Goal: Task Accomplishment & Management: Manage account settings

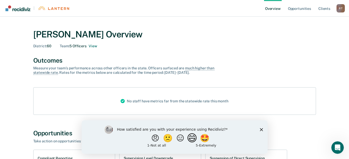
click at [195, 137] on button "😄" at bounding box center [192, 138] width 12 height 10
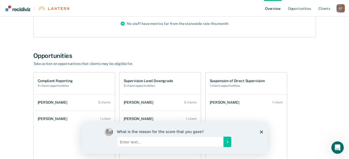
scroll to position [78, 0]
click at [260, 131] on polygon "Close survey" at bounding box center [260, 131] width 3 height 3
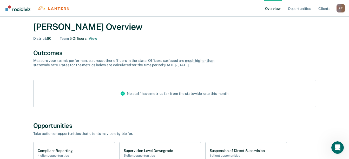
scroll to position [0, 0]
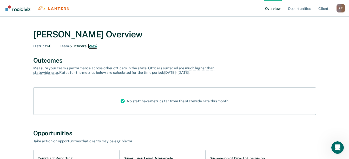
click at [92, 45] on button "View" at bounding box center [92, 46] width 8 height 4
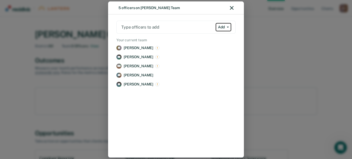
click at [229, 28] on icon "button" at bounding box center [228, 26] width 2 height 1
click at [141, 46] on p "[PERSON_NAME]" at bounding box center [139, 48] width 30 height 4
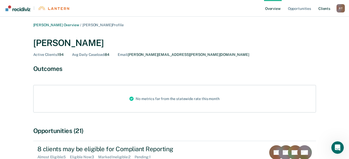
click at [326, 9] on link "Client s" at bounding box center [324, 8] width 14 height 17
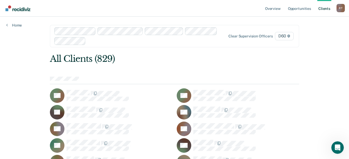
click at [324, 9] on link "Client s" at bounding box center [324, 8] width 14 height 17
click at [8, 25] on link "Home" at bounding box center [14, 25] width 16 height 5
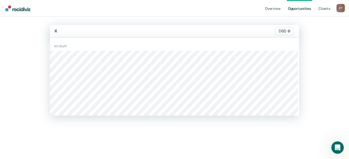
type input "Ka"
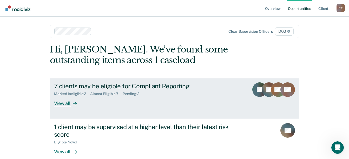
click at [60, 103] on div "View all" at bounding box center [68, 101] width 29 height 10
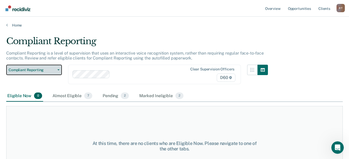
click at [58, 70] on icon "button" at bounding box center [58, 69] width 2 height 1
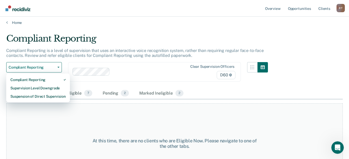
click at [134, 73] on div at bounding box center [149, 72] width 75 height 6
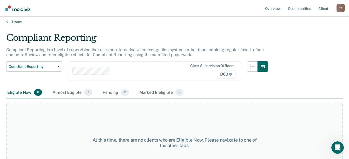
click at [123, 31] on main "Compliant Reporting Compliant Reporting is a level of supervision that uses an …" at bounding box center [174, 89] width 349 height 130
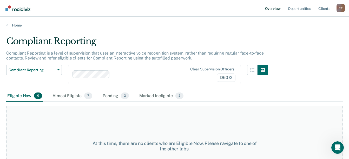
click at [273, 9] on link "Overview" at bounding box center [273, 8] width 18 height 17
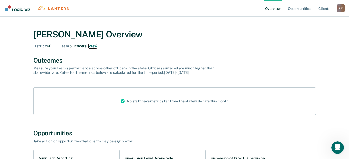
click at [93, 45] on button "View" at bounding box center [92, 46] width 8 height 4
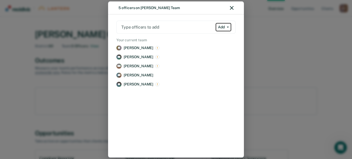
click at [228, 27] on icon "button" at bounding box center [228, 26] width 2 height 1
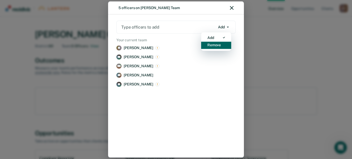
click at [215, 44] on div "Remove" at bounding box center [214, 45] width 13 height 4
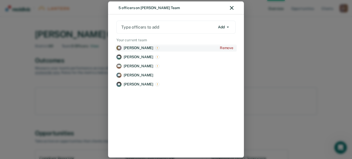
click at [136, 47] on p "[PERSON_NAME]" at bounding box center [139, 48] width 30 height 4
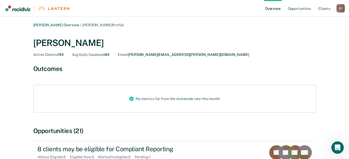
click at [270, 8] on link "Overview" at bounding box center [273, 8] width 18 height 17
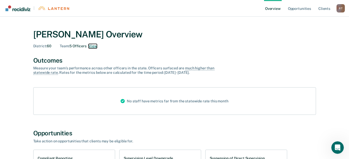
click at [93, 45] on button "View" at bounding box center [92, 46] width 8 height 4
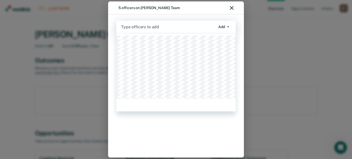
click at [122, 26] on div at bounding box center [168, 27] width 94 height 6
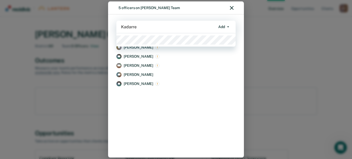
type input "Kadarren"
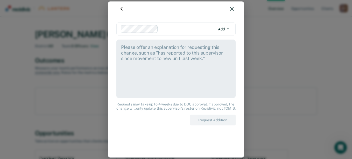
click at [126, 49] on textarea at bounding box center [176, 68] width 111 height 49
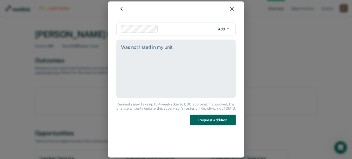
type textarea "Was not listed in my unit."
click at [219, 119] on button "Request Addition" at bounding box center [213, 120] width 46 height 11
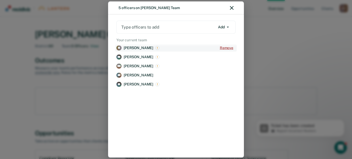
click at [228, 46] on button "Remove" at bounding box center [227, 47] width 18 height 7
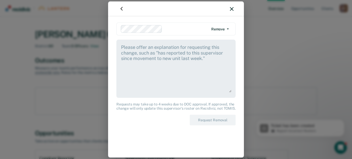
click at [122, 45] on textarea at bounding box center [176, 68] width 111 height 49
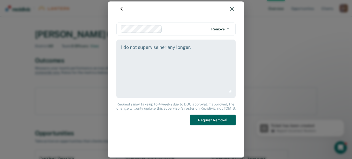
type textarea "I do not supervise her any longer."
click at [207, 119] on button "Request Removal" at bounding box center [213, 120] width 46 height 11
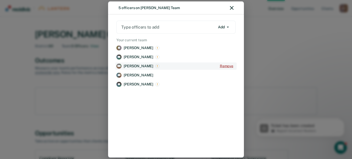
click at [226, 64] on button "Remove" at bounding box center [227, 66] width 18 height 7
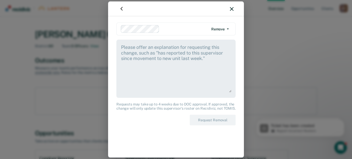
click at [123, 45] on textarea at bounding box center [176, 68] width 111 height 49
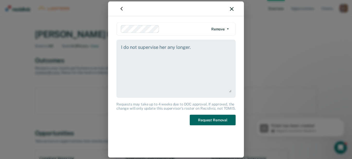
type textarea "I do not supervise her any longer."
click at [213, 120] on button "Request Removal" at bounding box center [213, 120] width 46 height 11
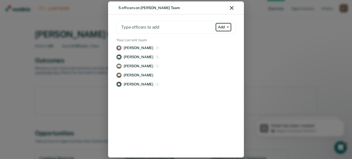
click at [228, 27] on icon "button" at bounding box center [228, 26] width 2 height 1
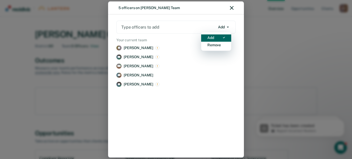
click at [209, 36] on div "Add" at bounding box center [211, 37] width 7 height 4
click at [207, 26] on div at bounding box center [168, 27] width 94 height 6
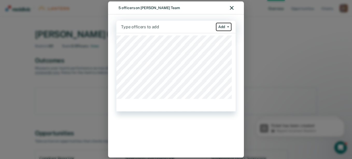
click at [228, 25] on button "Add" at bounding box center [224, 27] width 16 height 8
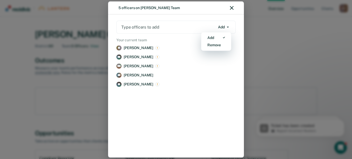
click at [146, 108] on div "[PERSON_NAME] [PERSON_NAME] Remove DH [PERSON_NAME] Remove MM [PERSON_NAME] Rem…" at bounding box center [175, 96] width 121 height 109
click at [233, 8] on icon "button" at bounding box center [232, 8] width 4 height 4
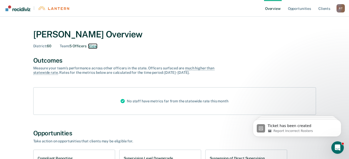
click at [92, 45] on button "View" at bounding box center [92, 46] width 8 height 4
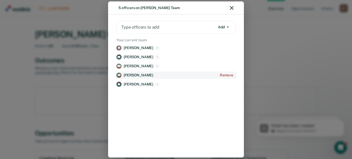
click at [127, 74] on p "[PERSON_NAME]" at bounding box center [139, 75] width 30 height 4
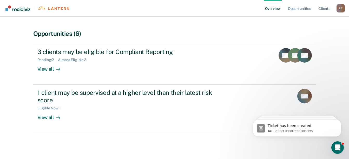
scroll to position [98, 0]
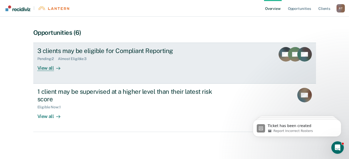
click at [45, 67] on div "View all" at bounding box center [51, 66] width 29 height 10
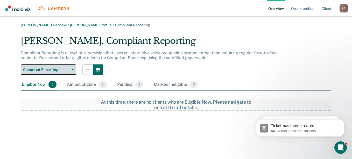
click at [74, 69] on icon "button" at bounding box center [73, 69] width 2 height 1
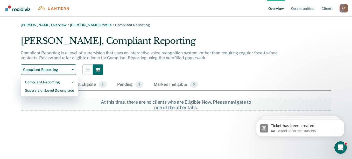
click at [132, 61] on div "Compliant Reporting is a level of supervision that uses an interactive voice re…" at bounding box center [153, 57] width 264 height 14
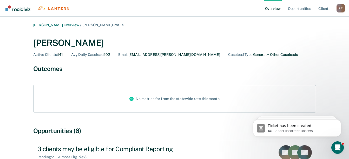
click at [269, 9] on link "Overview" at bounding box center [273, 8] width 18 height 17
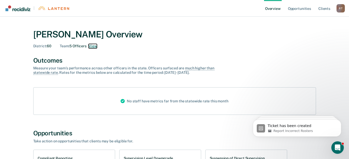
click at [94, 46] on button "View" at bounding box center [92, 46] width 8 height 4
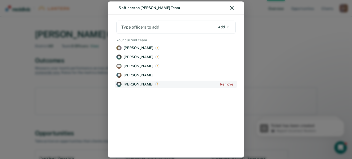
click at [127, 83] on p "[PERSON_NAME]" at bounding box center [139, 84] width 30 height 4
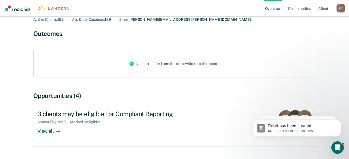
scroll to position [50, 0]
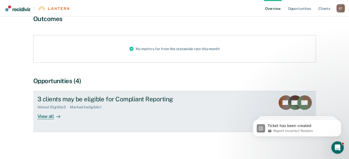
click at [45, 116] on div "View all" at bounding box center [51, 114] width 29 height 10
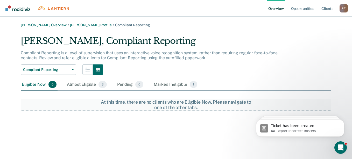
click at [276, 8] on link "Overview" at bounding box center [277, 8] width 18 height 17
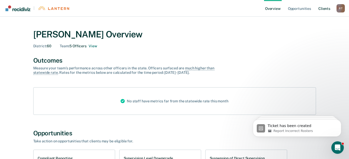
click at [323, 8] on link "Client s" at bounding box center [324, 8] width 14 height 17
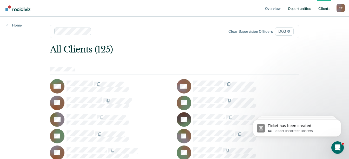
click at [301, 8] on link "Opportunities" at bounding box center [299, 8] width 25 height 17
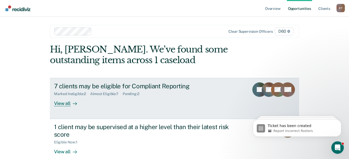
click at [59, 102] on div "View all" at bounding box center [68, 101] width 29 height 10
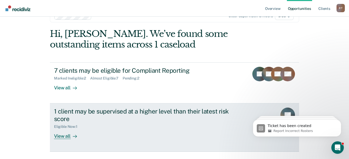
scroll to position [3, 0]
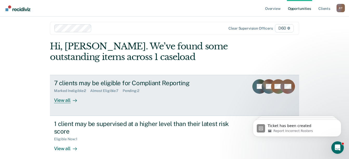
click at [60, 100] on div "View all" at bounding box center [68, 98] width 29 height 10
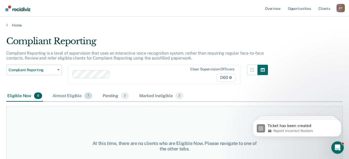
click at [70, 93] on div "Almost Eligible 7" at bounding box center [72, 95] width 42 height 11
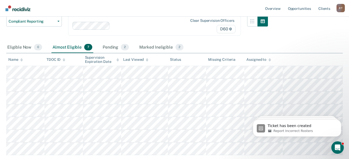
scroll to position [26, 0]
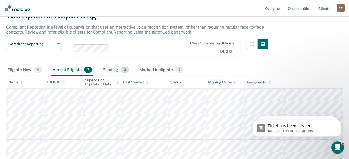
click at [110, 69] on div "Pending 2" at bounding box center [115, 69] width 28 height 11
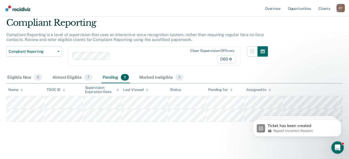
scroll to position [0, 0]
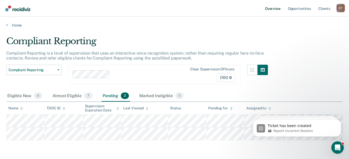
click at [272, 9] on link "Overview" at bounding box center [273, 8] width 18 height 17
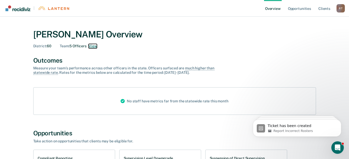
click at [94, 45] on button "View" at bounding box center [92, 46] width 8 height 4
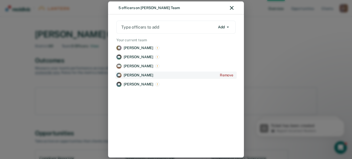
click at [129, 75] on p "[PERSON_NAME]" at bounding box center [139, 75] width 30 height 4
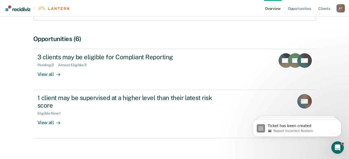
scroll to position [98, 0]
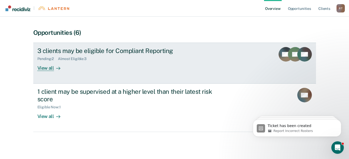
click at [44, 67] on div "View all" at bounding box center [51, 66] width 29 height 10
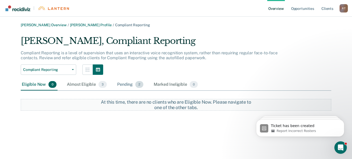
click at [122, 82] on div "Pending 2" at bounding box center [130, 84] width 28 height 11
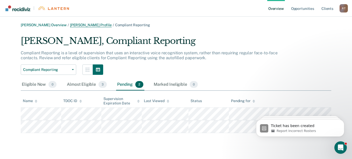
click at [77, 24] on link "[PERSON_NAME] Profile" at bounding box center [91, 25] width 42 height 4
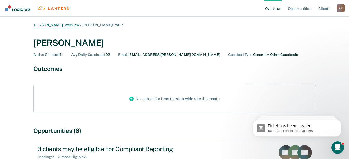
click at [60, 25] on link "[PERSON_NAME] Overview" at bounding box center [56, 25] width 46 height 4
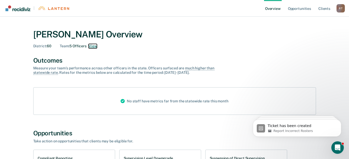
click at [92, 45] on button "View" at bounding box center [92, 46] width 8 height 4
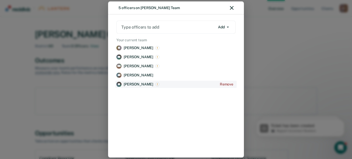
click at [127, 83] on p "[PERSON_NAME]" at bounding box center [139, 84] width 30 height 4
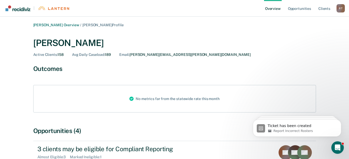
click at [271, 8] on link "Overview" at bounding box center [273, 8] width 18 height 17
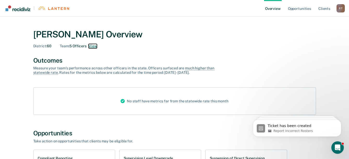
click at [92, 45] on button "View" at bounding box center [92, 46] width 8 height 4
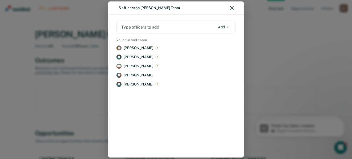
click at [126, 27] on div at bounding box center [168, 27] width 94 height 6
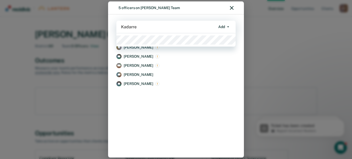
type input "Kadarren"
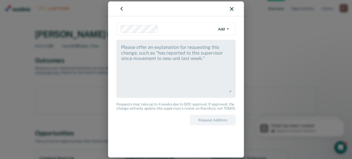
click at [252, 46] on div "option Kadarren Bond, selected. Add Add Remove Requests may take up to 4 weeks …" at bounding box center [176, 79] width 352 height 159
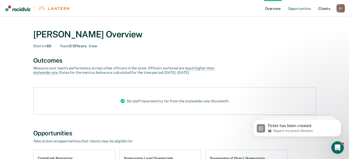
click at [323, 7] on link "Client s" at bounding box center [324, 8] width 14 height 17
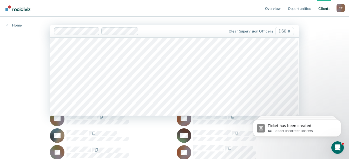
scroll to position [78, 0]
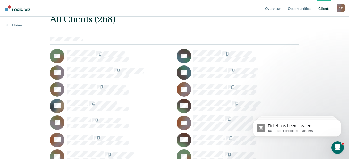
scroll to position [0, 0]
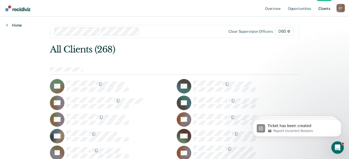
click at [15, 25] on link "Home" at bounding box center [14, 25] width 16 height 5
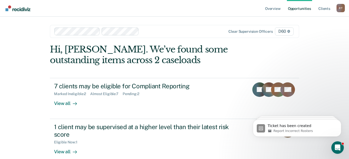
click at [283, 31] on span "D60" at bounding box center [284, 31] width 19 height 8
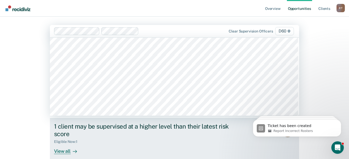
scroll to position [29, 0]
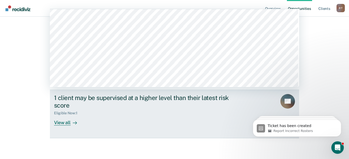
click at [58, 122] on div "View all" at bounding box center [68, 120] width 29 height 10
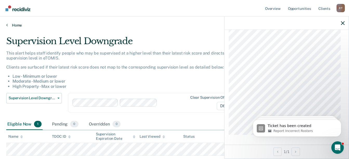
click at [17, 26] on link "Home" at bounding box center [174, 25] width 336 height 5
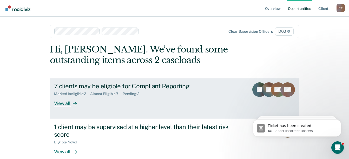
click at [61, 103] on div "View all" at bounding box center [68, 101] width 29 height 10
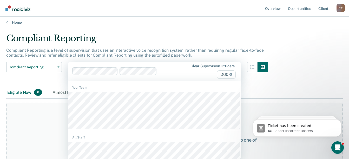
scroll to position [3, 0]
click at [55, 81] on div "Compliant Reporting Compliant Reporting Supervision Level Downgrade Suspension …" at bounding box center [34, 73] width 56 height 25
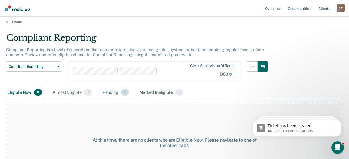
click at [112, 91] on div "Pending 2" at bounding box center [115, 92] width 28 height 11
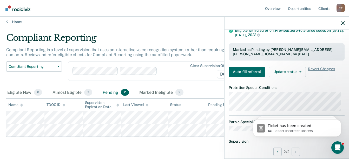
scroll to position [122, 0]
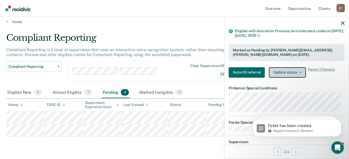
click at [299, 72] on icon "button" at bounding box center [300, 72] width 2 height 1
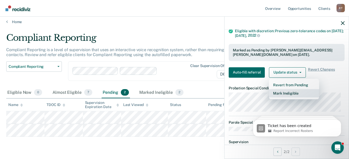
click at [287, 93] on button "Mark Ineligible" at bounding box center [294, 93] width 50 height 8
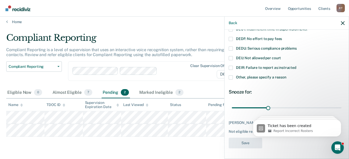
scroll to position [60, 0]
click at [230, 37] on span at bounding box center [230, 39] width 4 height 4
click at [282, 37] on input "DEDF: No effort to pay fees" at bounding box center [282, 37] width 0 height 0
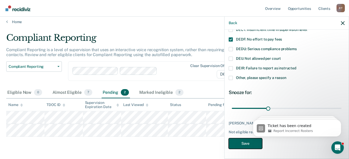
click at [247, 144] on button "Save" at bounding box center [244, 143] width 33 height 11
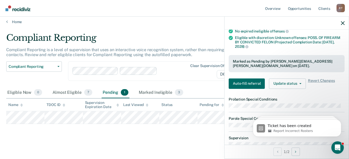
scroll to position [132, 0]
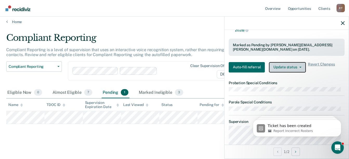
click at [300, 66] on button "Update status" at bounding box center [287, 67] width 37 height 10
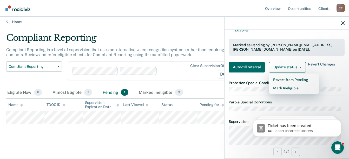
click at [328, 71] on span "Revert Changes" at bounding box center [321, 67] width 27 height 10
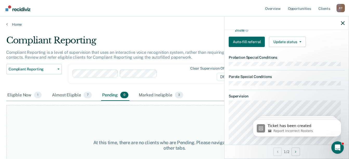
scroll to position [0, 0]
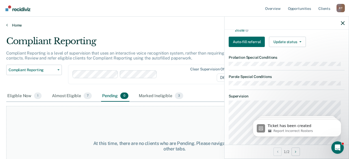
click at [15, 25] on link "Home" at bounding box center [174, 25] width 336 height 5
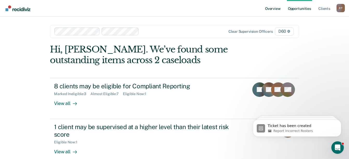
click at [271, 9] on link "Overview" at bounding box center [273, 8] width 18 height 17
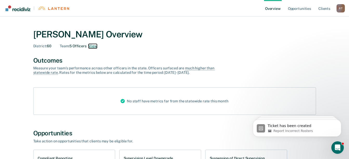
click at [93, 46] on button "View" at bounding box center [92, 46] width 8 height 4
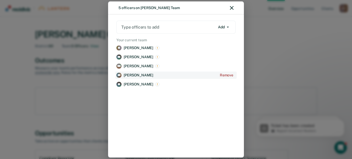
click at [131, 73] on p "[PERSON_NAME]" at bounding box center [139, 75] width 30 height 4
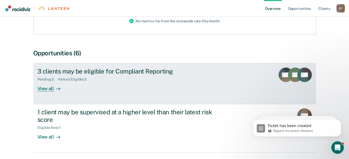
scroll to position [78, 0]
click at [41, 79] on div "Pending : 2" at bounding box center [47, 79] width 21 height 4
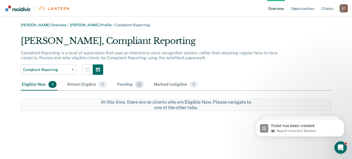
click at [122, 83] on div "Pending 2" at bounding box center [130, 84] width 28 height 11
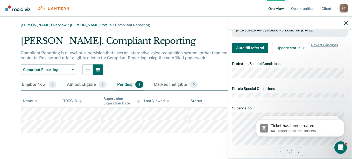
scroll to position [131, 0]
